Goal: Information Seeking & Learning: Learn about a topic

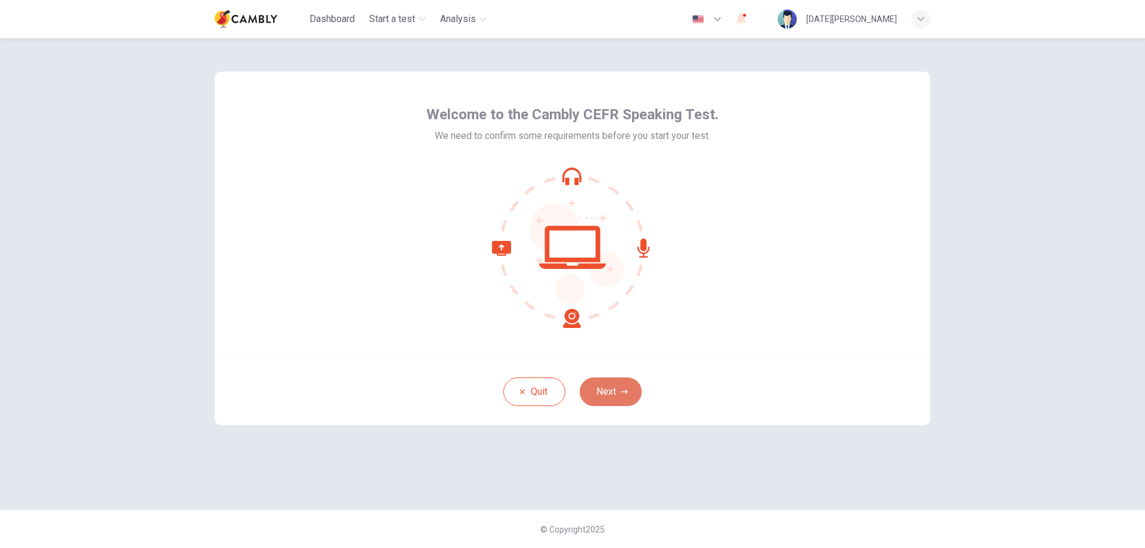
click at [610, 391] on button "Next" at bounding box center [611, 392] width 62 height 29
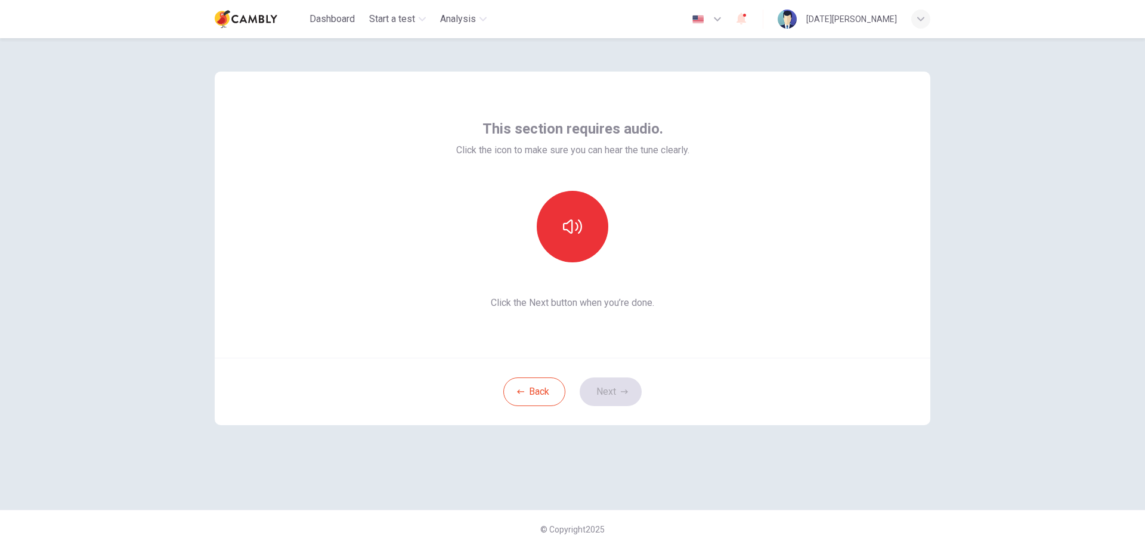
click at [582, 181] on div "This section requires audio. Click the icon to make sure you can hear the tune …" at bounding box center [572, 214] width 233 height 191
click at [574, 212] on button "button" at bounding box center [573, 227] width 72 height 72
click at [617, 394] on button "Next" at bounding box center [611, 392] width 62 height 29
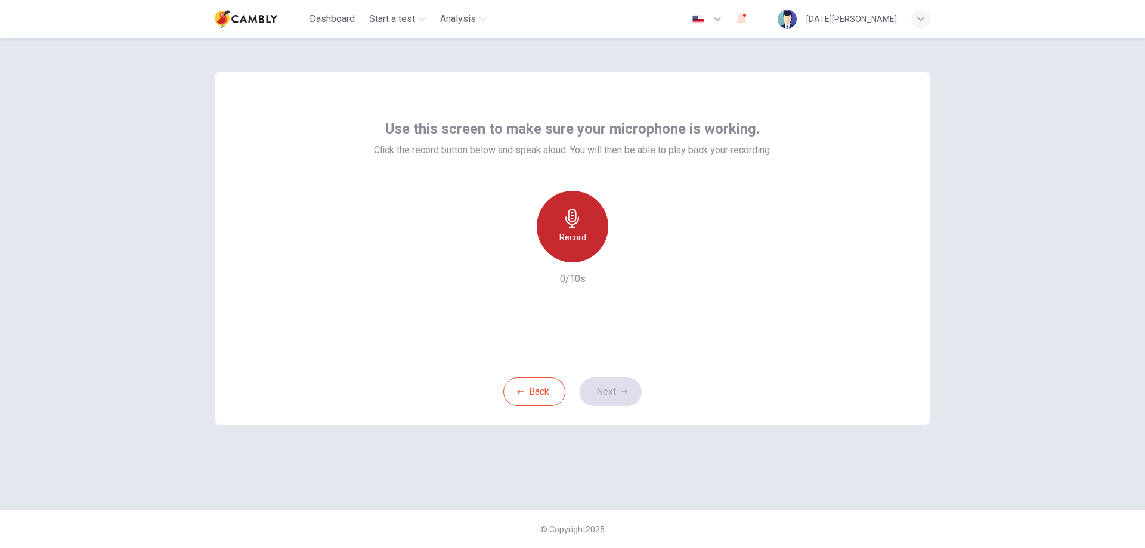
click at [574, 230] on h6 "Record" at bounding box center [573, 237] width 27 height 14
click at [631, 258] on icon "button" at bounding box center [628, 253] width 12 height 12
click at [613, 380] on button "Next" at bounding box center [611, 392] width 62 height 29
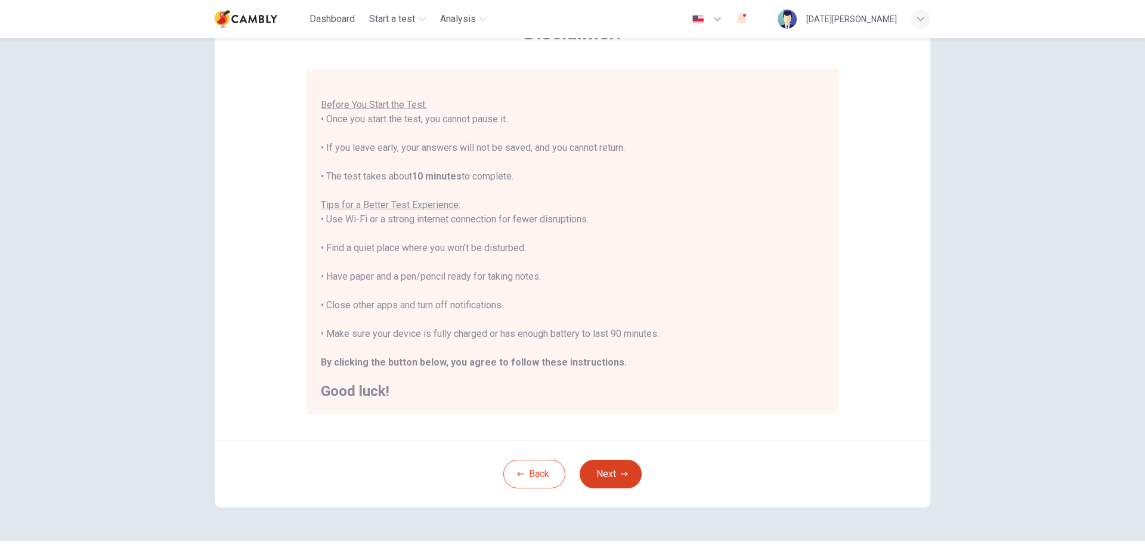
scroll to position [115, 0]
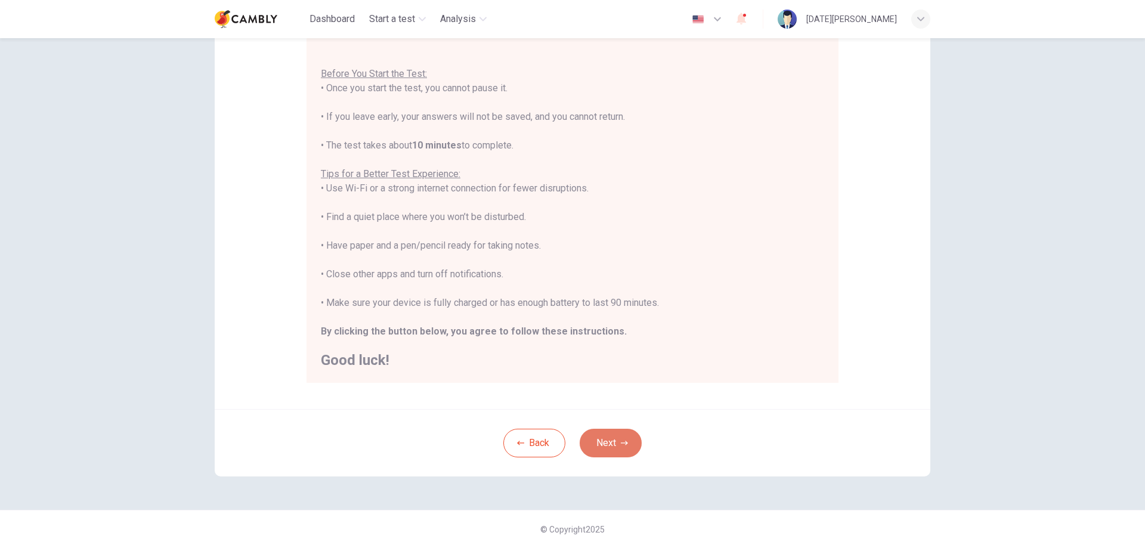
click at [621, 442] on icon "button" at bounding box center [624, 443] width 7 height 7
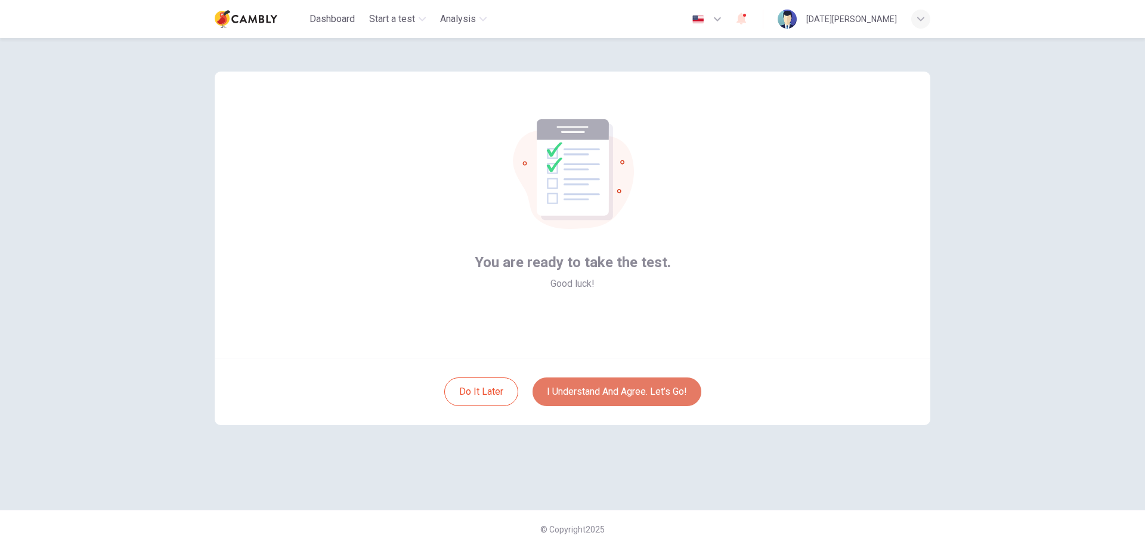
click at [650, 391] on button "I understand and agree. Let’s go!" at bounding box center [617, 392] width 169 height 29
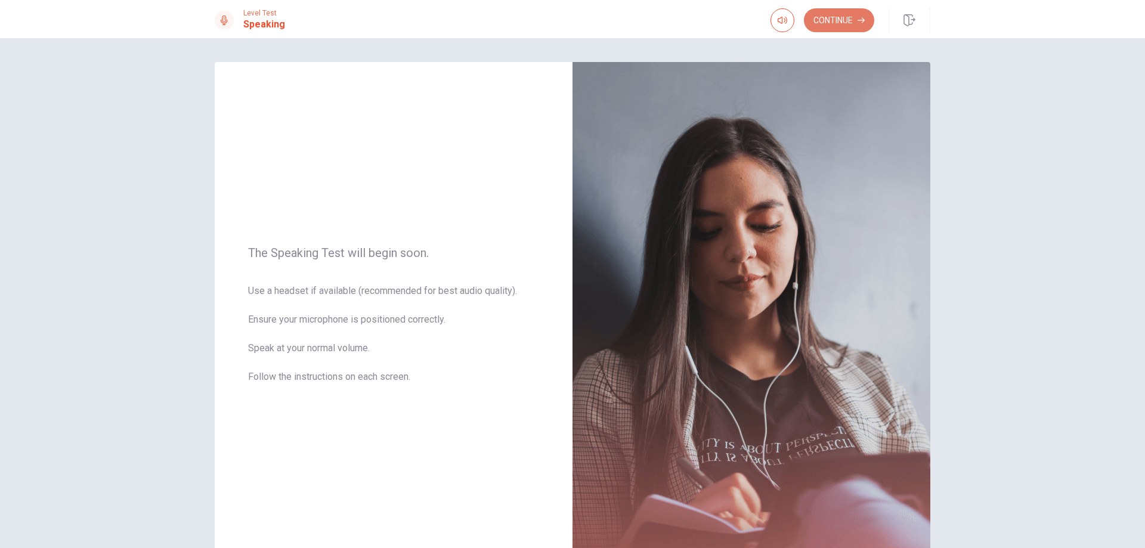
click at [843, 24] on button "Continue" at bounding box center [839, 20] width 70 height 24
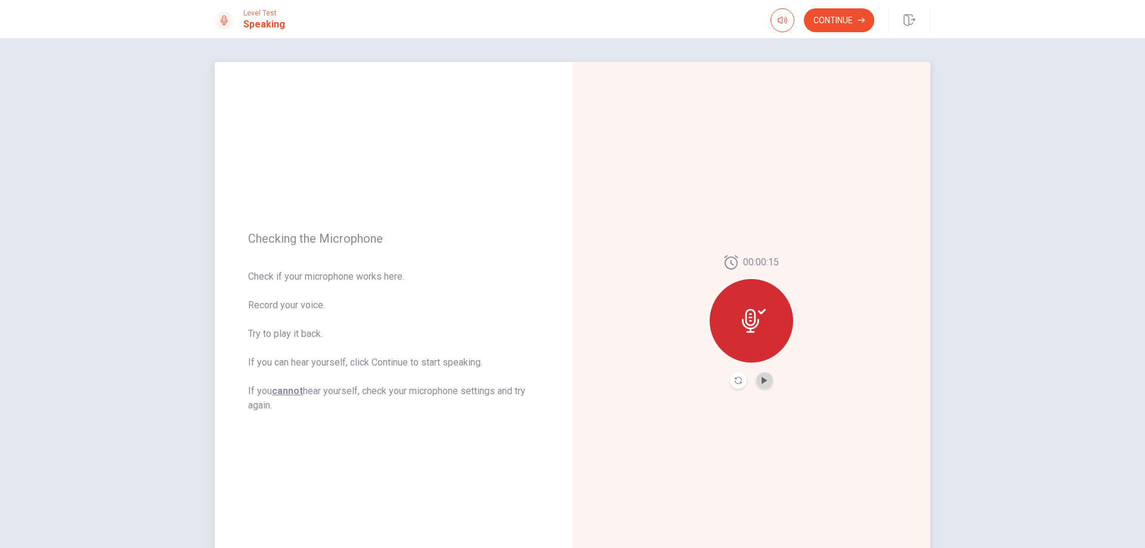
click at [761, 384] on button "Play Audio" at bounding box center [764, 380] width 17 height 17
click at [845, 30] on button "Continue" at bounding box center [839, 20] width 70 height 24
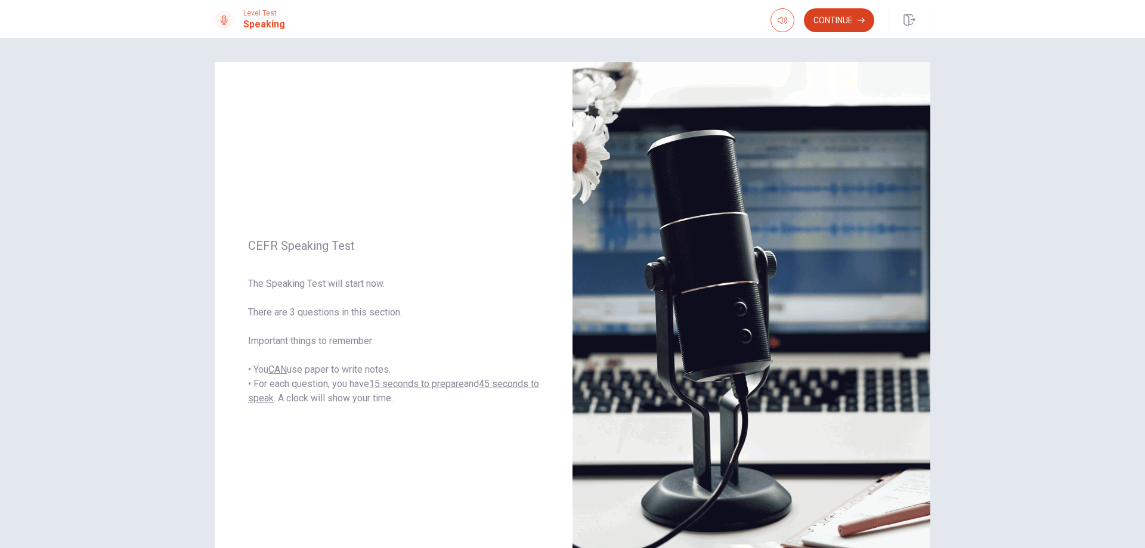
click at [842, 17] on button "Continue" at bounding box center [839, 20] width 70 height 24
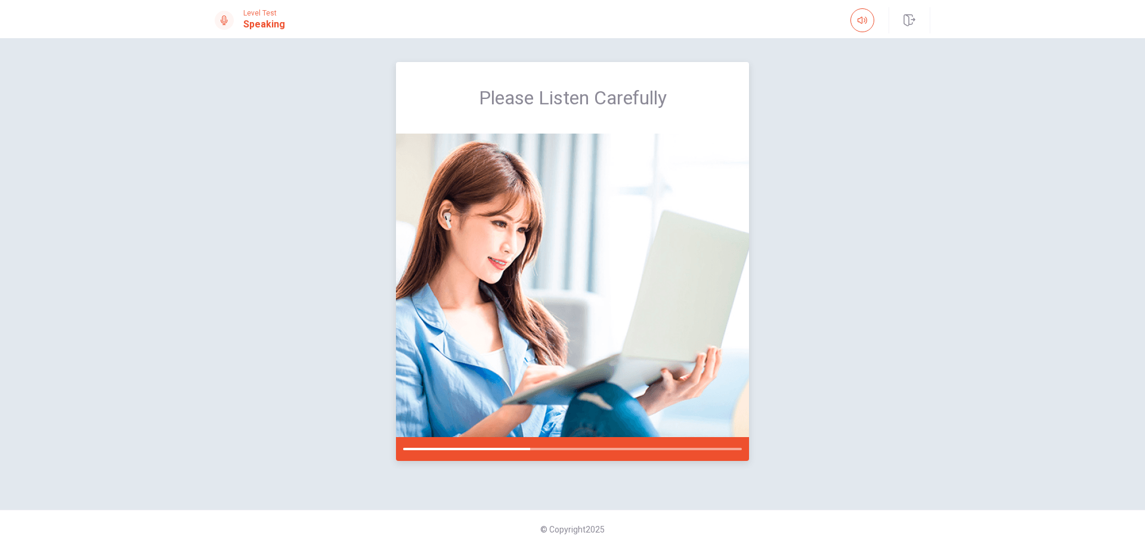
click at [625, 279] on img at bounding box center [572, 286] width 353 height 304
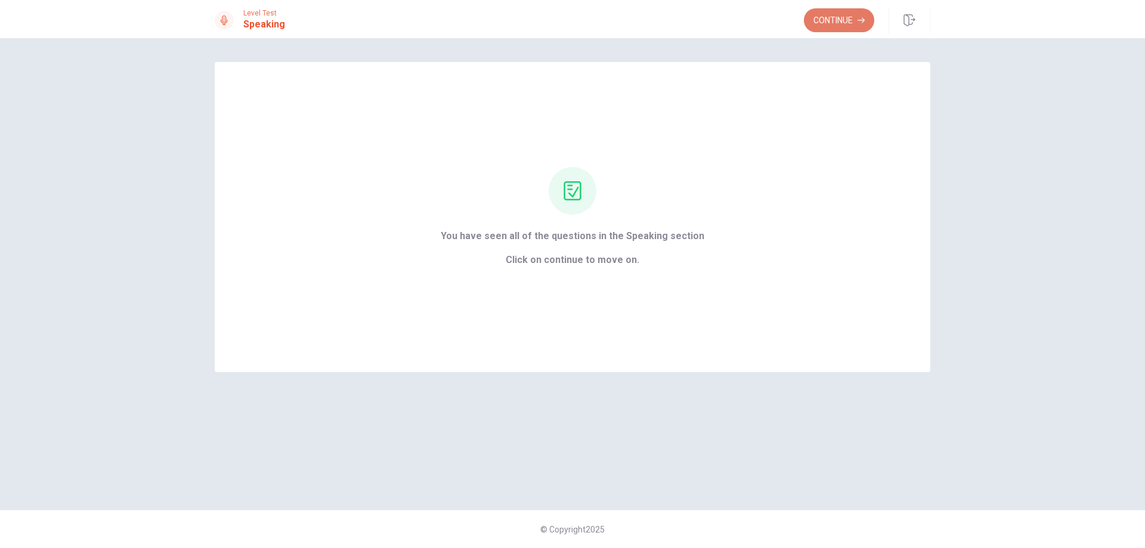
click at [833, 15] on button "Continue" at bounding box center [839, 20] width 70 height 24
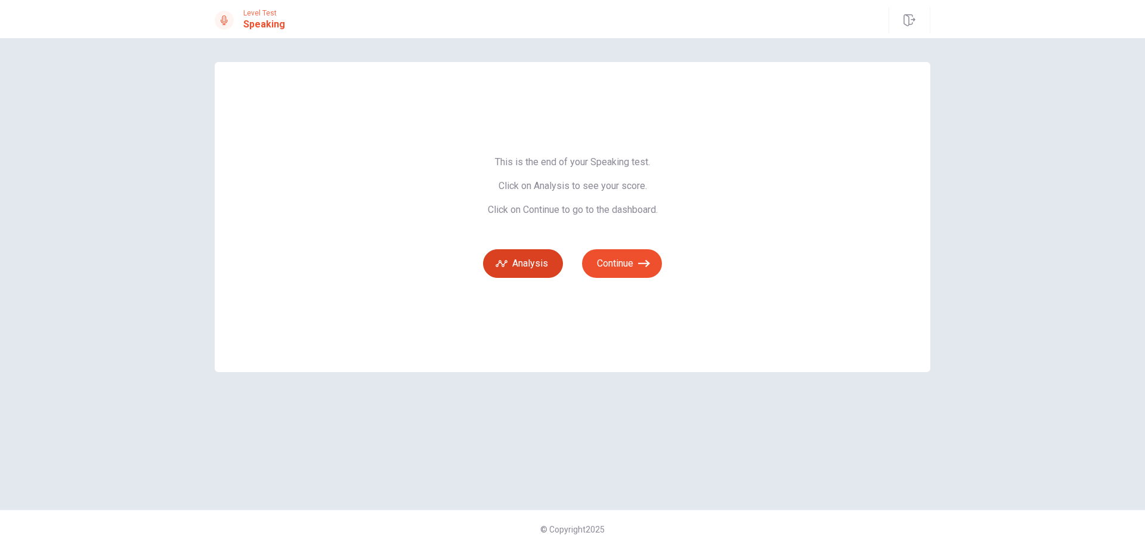
click at [537, 276] on button "Analysis" at bounding box center [523, 263] width 80 height 29
